Goal: Obtain resource: Obtain resource

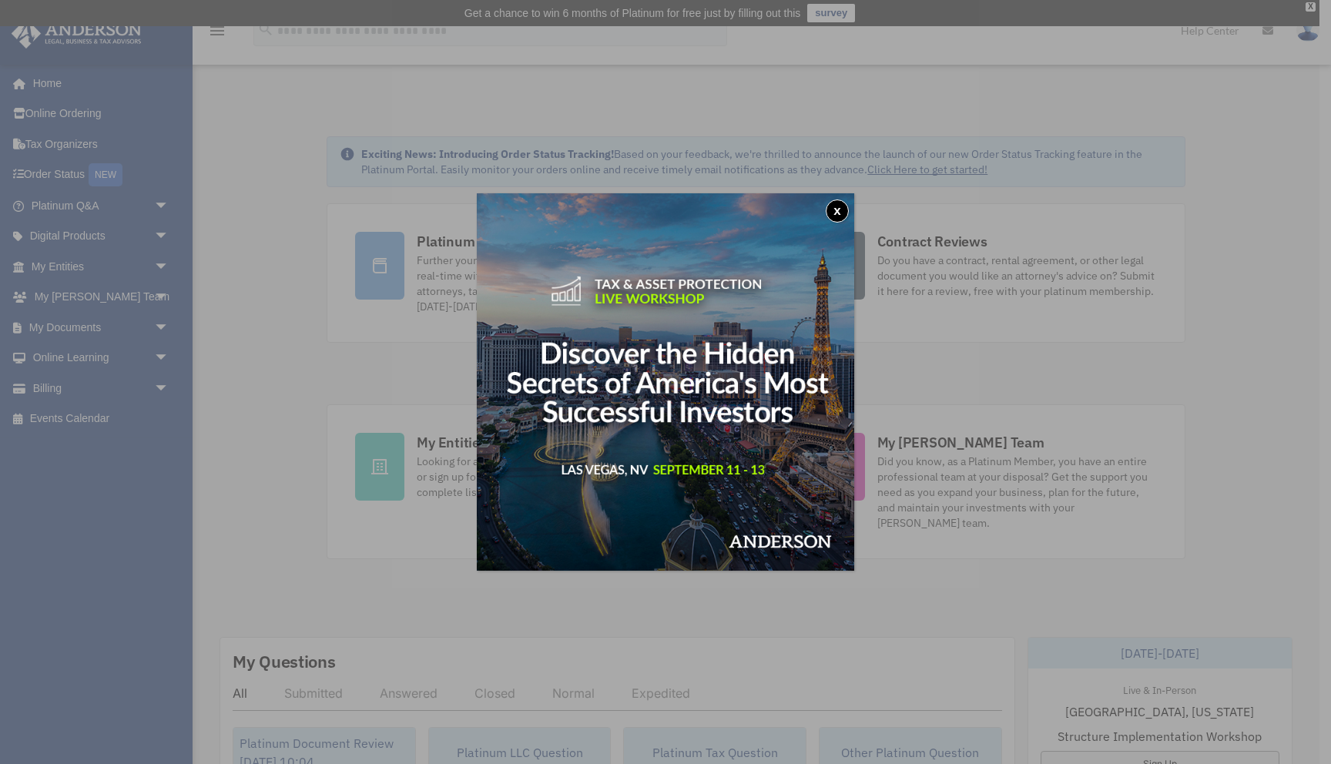
click at [838, 218] on button "x" at bounding box center [837, 210] width 23 height 23
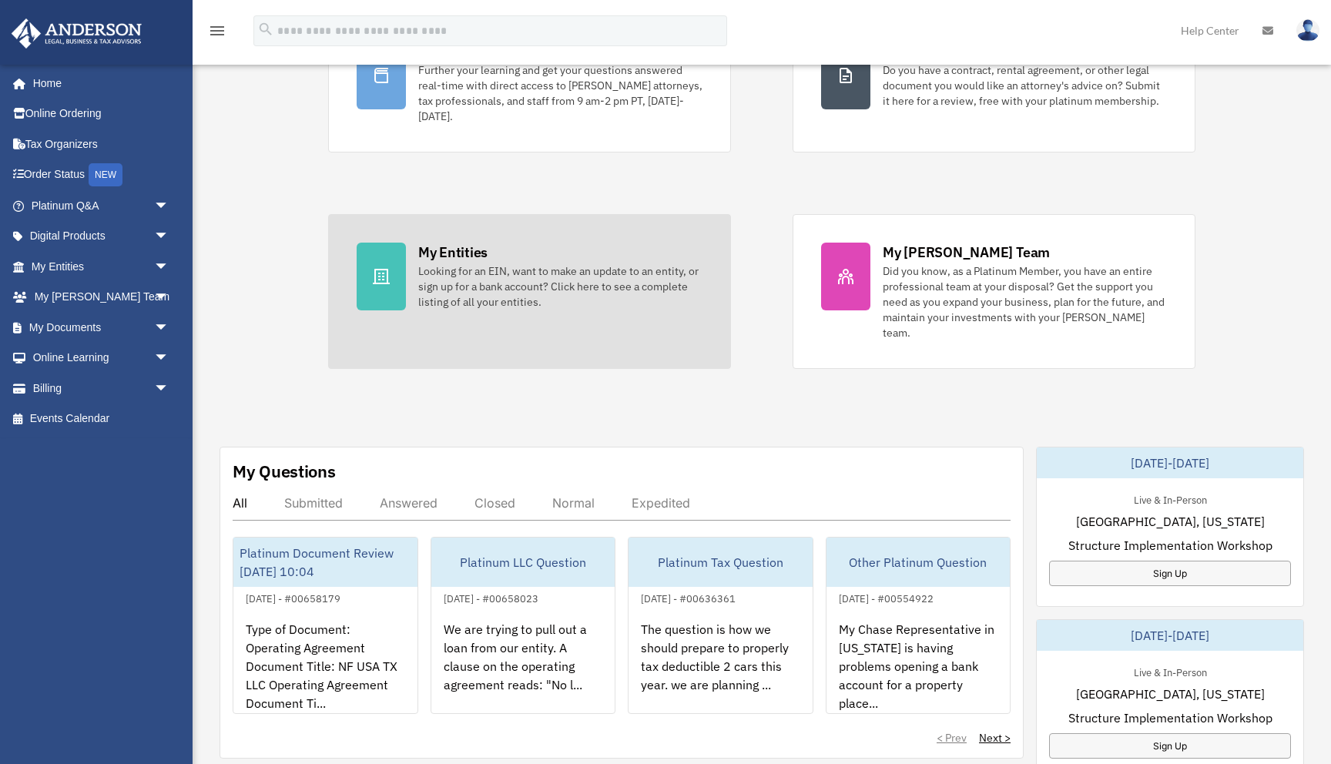
scroll to position [197, 0]
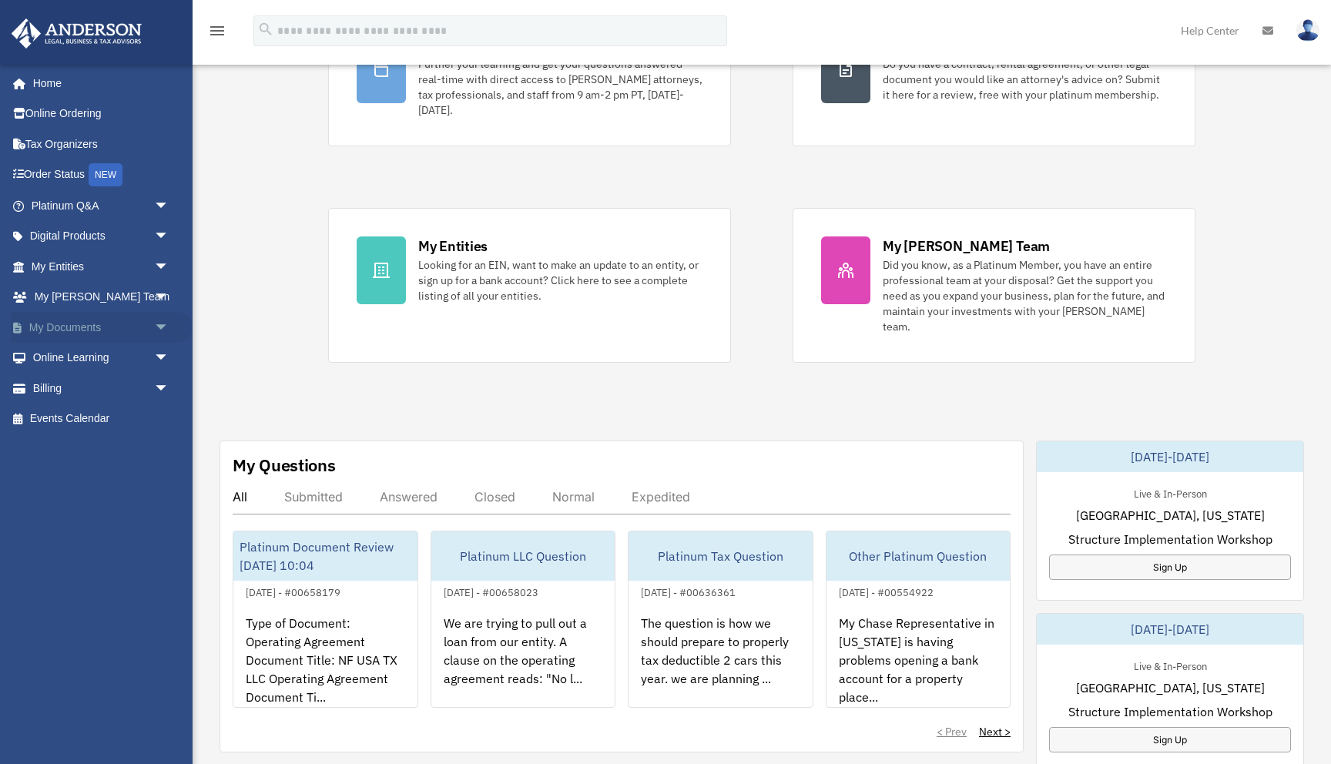
click at [162, 330] on span "arrow_drop_down" at bounding box center [169, 328] width 31 height 32
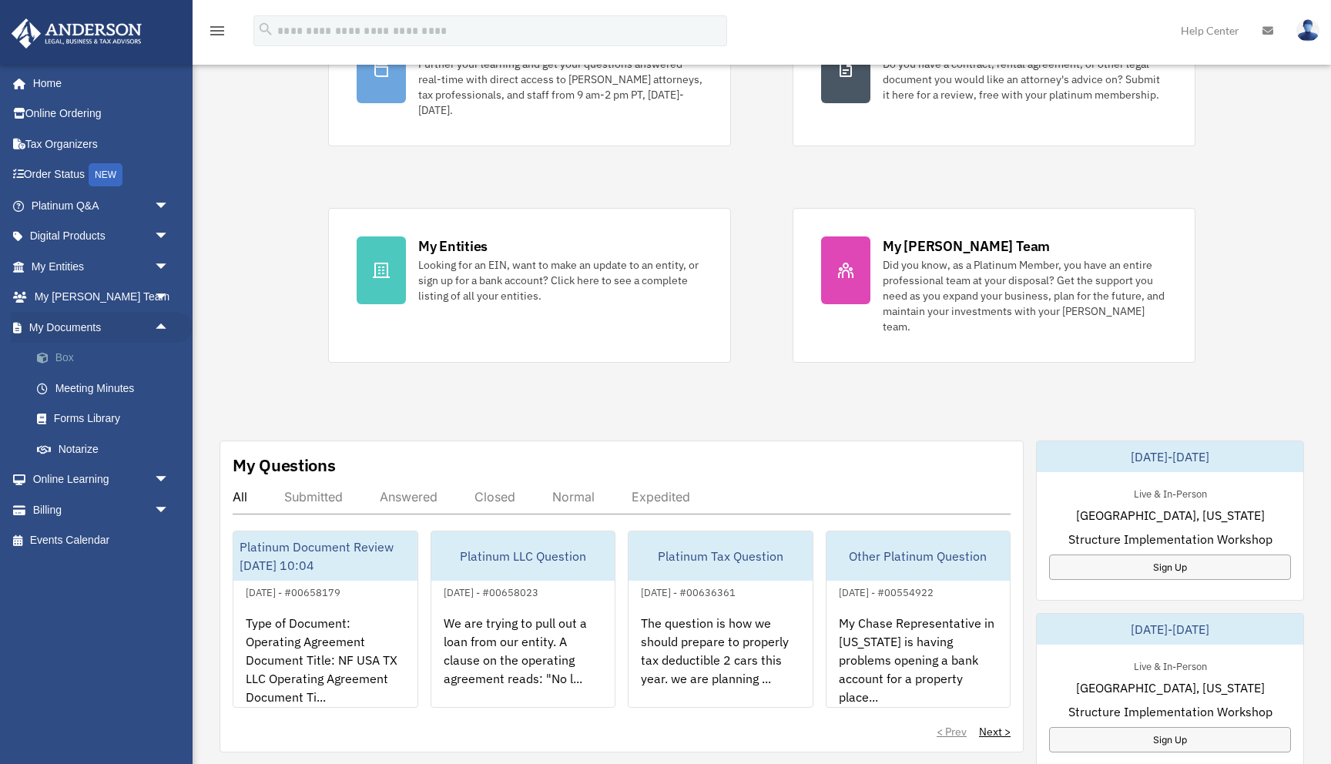
click at [72, 364] on link "Box" at bounding box center [107, 358] width 171 height 31
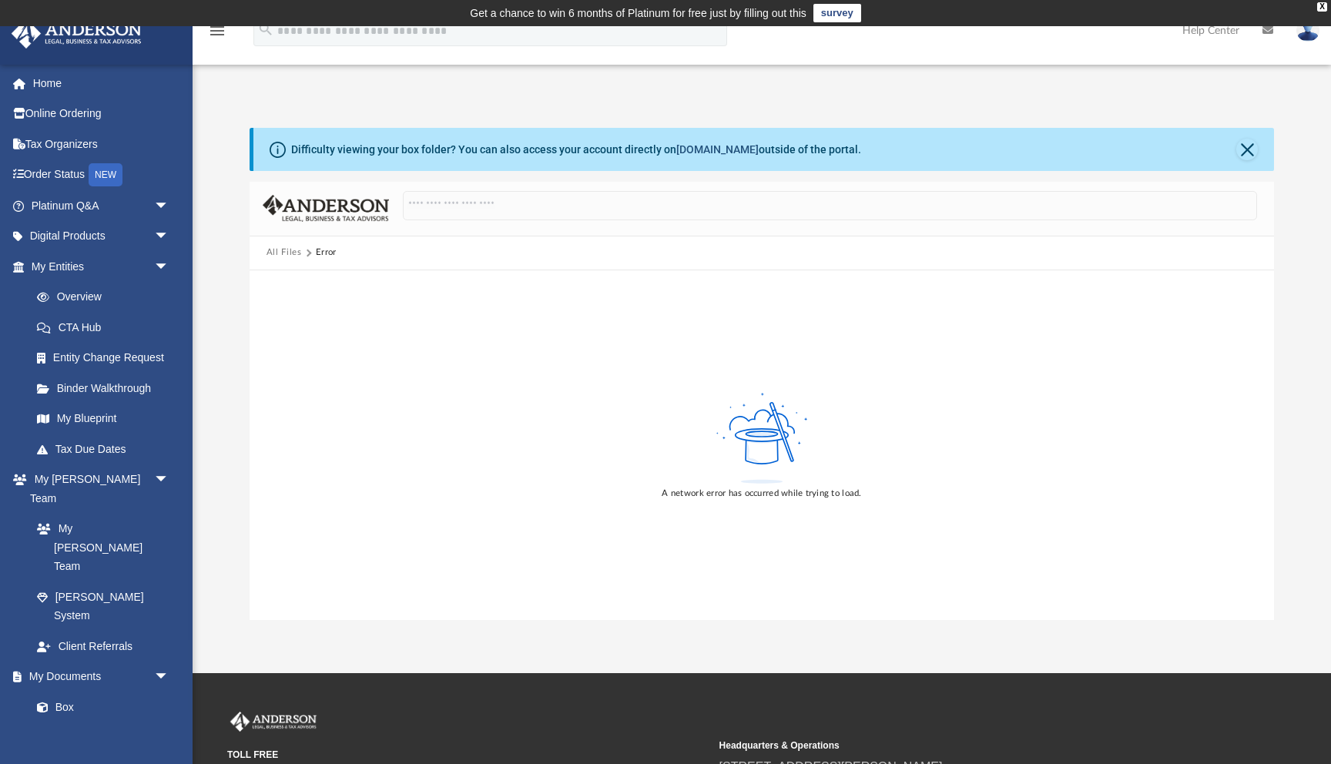
click at [723, 150] on link "[DOMAIN_NAME]" at bounding box center [717, 149] width 82 height 12
